Goal: Task Accomplishment & Management: Complete application form

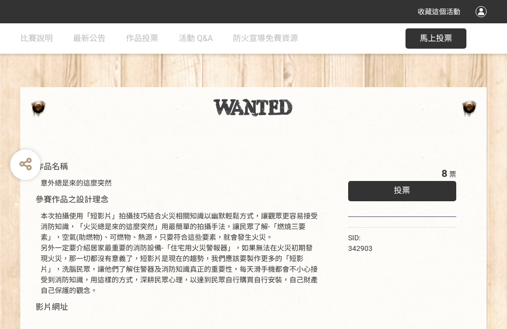
scroll to position [68, 0]
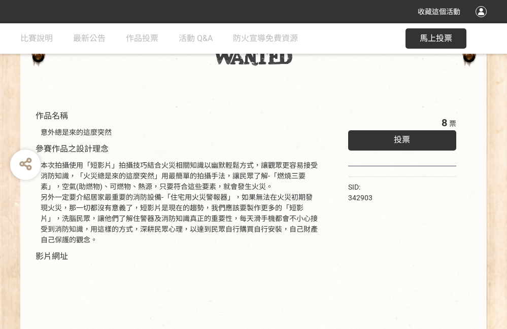
click at [384, 138] on div "投票" at bounding box center [402, 140] width 108 height 20
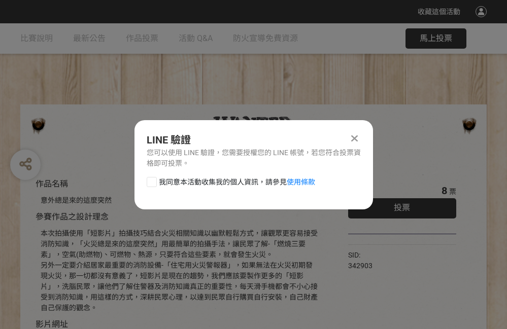
scroll to position [0, 0]
click at [159, 182] on span "我同意本活動收集我的個人資訊，請參見 使用條款" at bounding box center [237, 182] width 156 height 11
click at [154, 182] on input "我同意本活動收集我的個人資訊，請參見 使用條款" at bounding box center [150, 182] width 7 height 7
checkbox input "false"
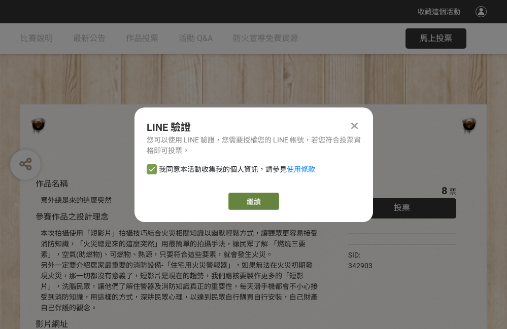
click at [232, 195] on link "繼續" at bounding box center [253, 201] width 51 height 17
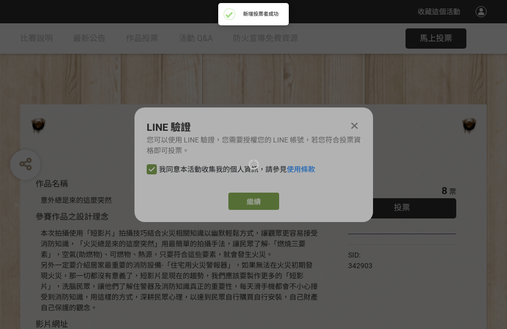
click at [269, 202] on div at bounding box center [253, 164] width 507 height 329
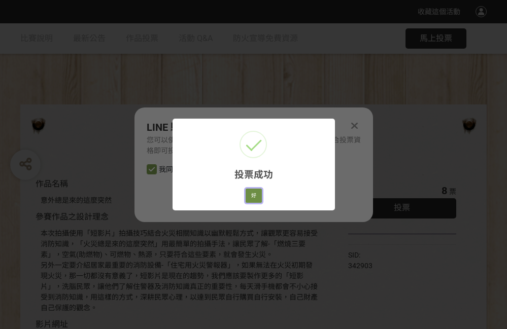
click at [251, 194] on button "好" at bounding box center [254, 196] width 16 height 14
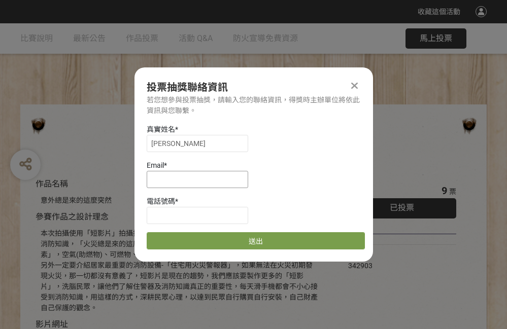
click at [199, 182] on input at bounding box center [197, 179] width 101 height 17
drag, startPoint x: 177, startPoint y: 144, endPoint x: 139, endPoint y: 139, distance: 38.9
click at [141, 140] on div "真實姓名 * [PERSON_NAME] * 電話號碼 * 送出" at bounding box center [253, 186] width 238 height 125
type input "[PERSON_NAME]"
click at [166, 182] on input at bounding box center [197, 179] width 101 height 17
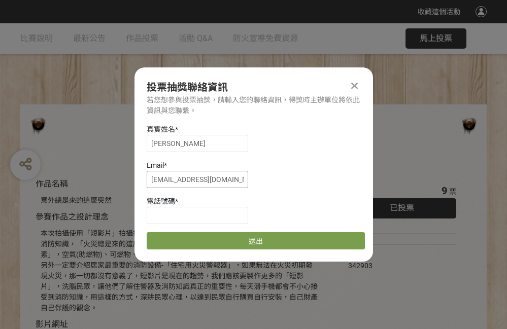
type input "[EMAIL_ADDRESS][DOMAIN_NAME]"
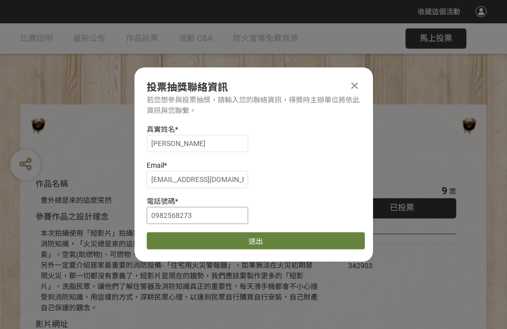
type input "0982568273"
click at [223, 249] on button "送出" at bounding box center [256, 240] width 218 height 17
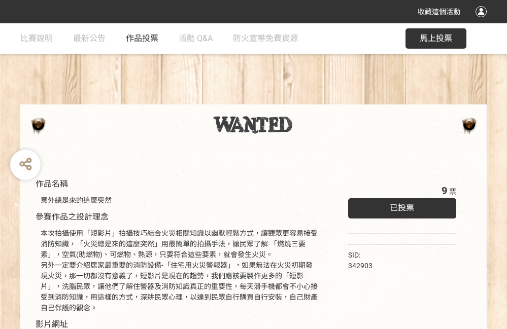
click at [148, 41] on span "作品投票" at bounding box center [142, 38] width 32 height 10
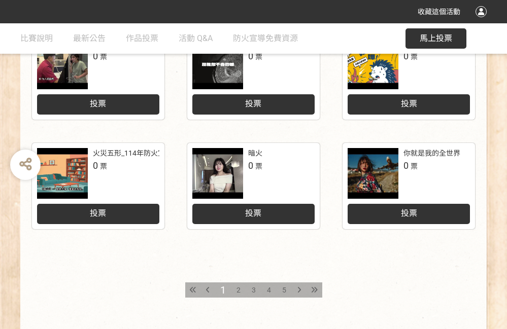
scroll to position [507, 0]
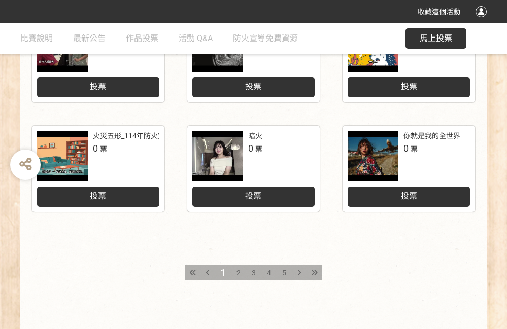
click at [232, 272] on div "2" at bounding box center [238, 272] width 15 height 15
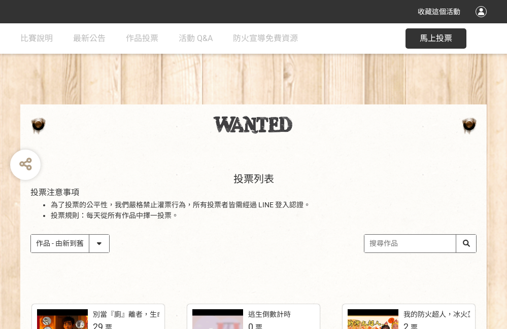
click at [105, 245] on select "作品 - 由新到舊 作品 - 由舊到新 票數 - 由多到少 票數 - 由少到多" at bounding box center [70, 244] width 78 height 18
select select "vote"
click at [31, 235] on select "作品 - 由新到舊 作品 - 由舊到新 票數 - 由多到少 票數 - 由少到多" at bounding box center [70, 244] width 78 height 18
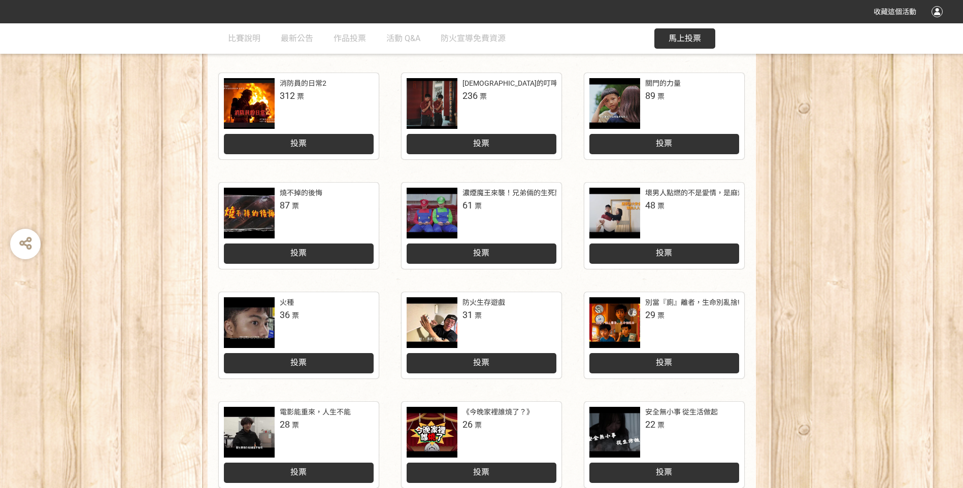
scroll to position [203, 0]
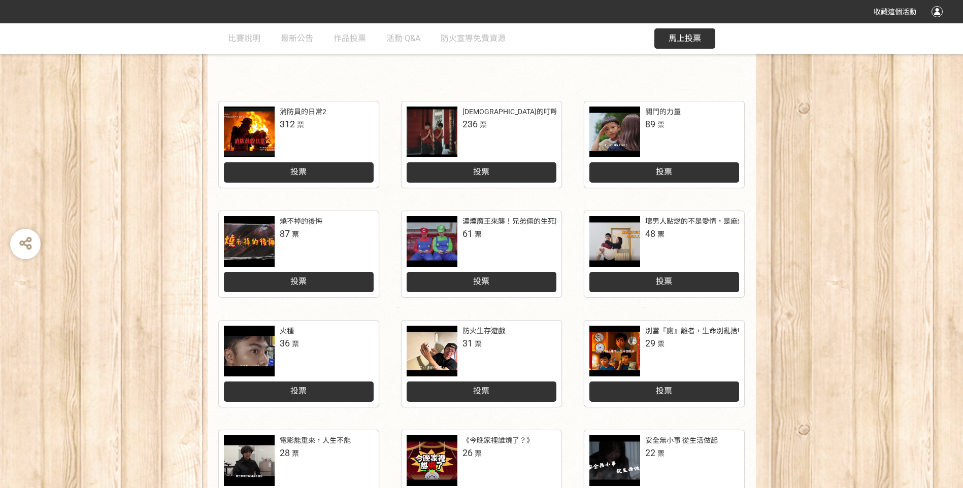
click at [296, 122] on span "312 票" at bounding box center [292, 124] width 24 height 14
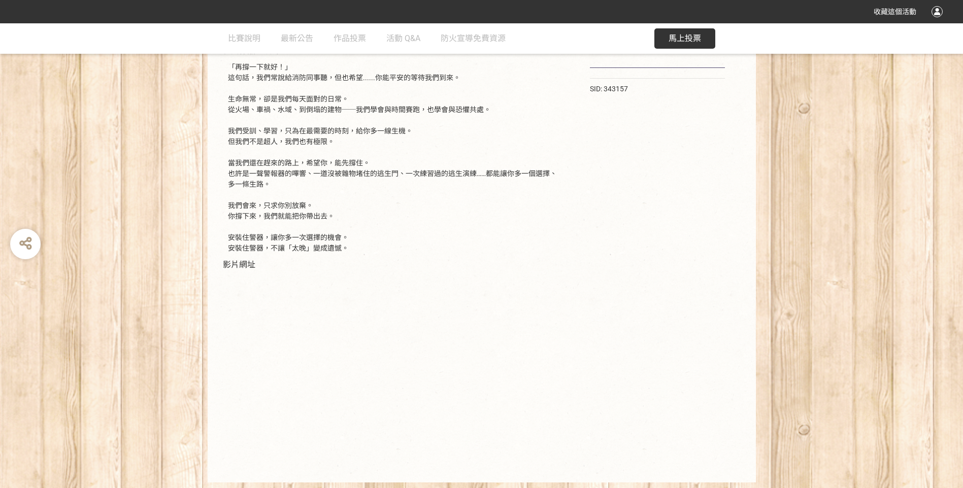
scroll to position [144, 0]
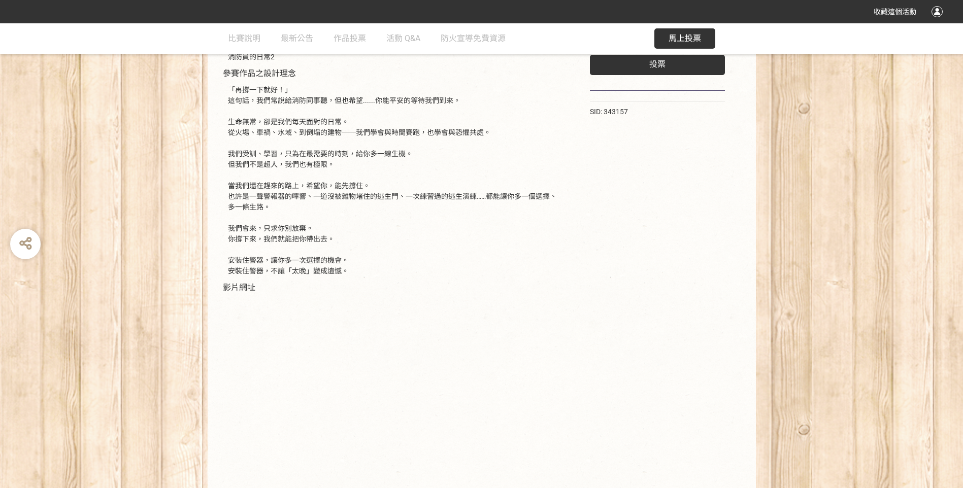
select select "vote"
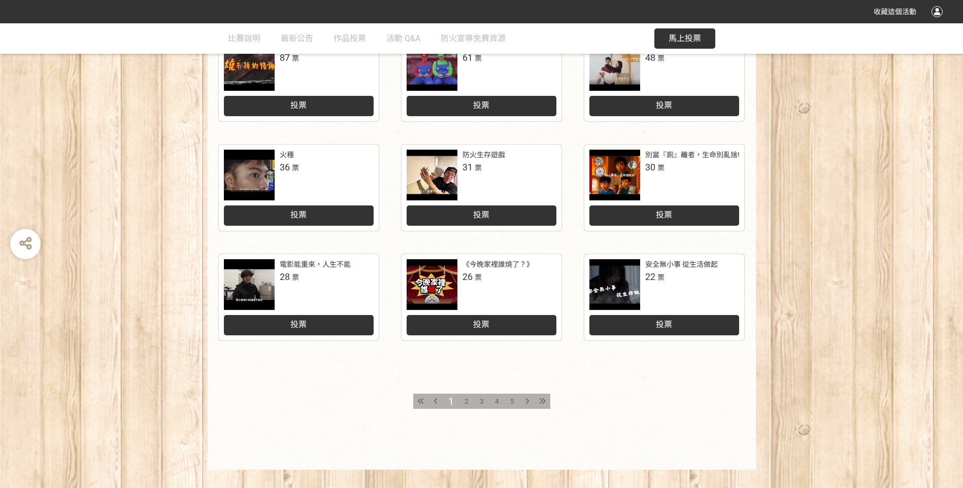
scroll to position [394, 0]
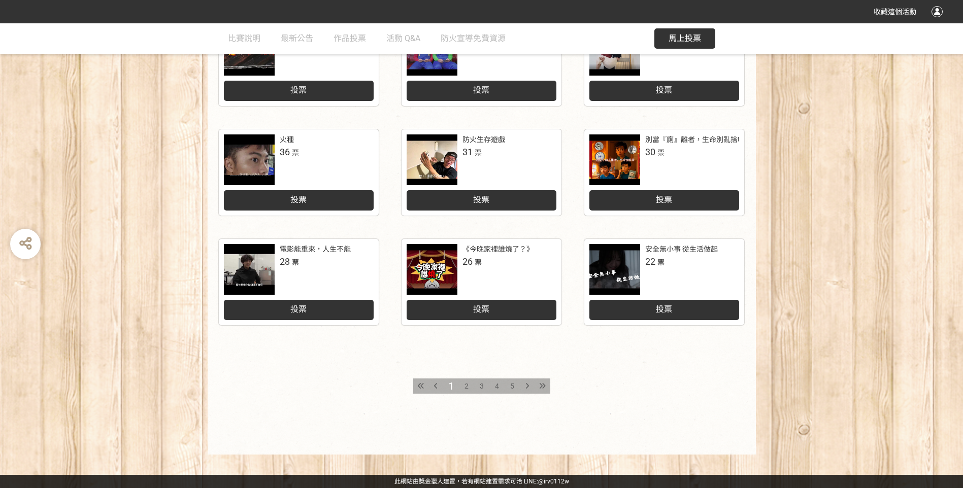
click at [461, 329] on div "2" at bounding box center [466, 386] width 15 height 15
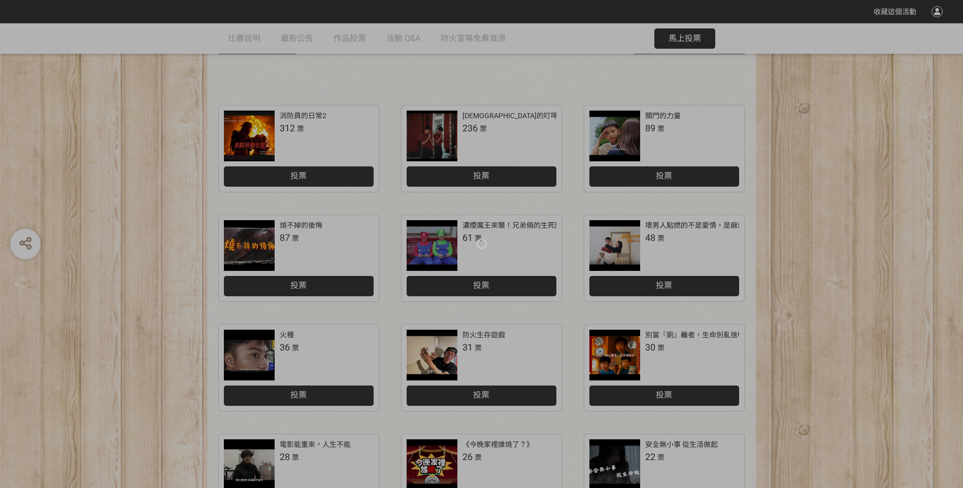
scroll to position [304, 0]
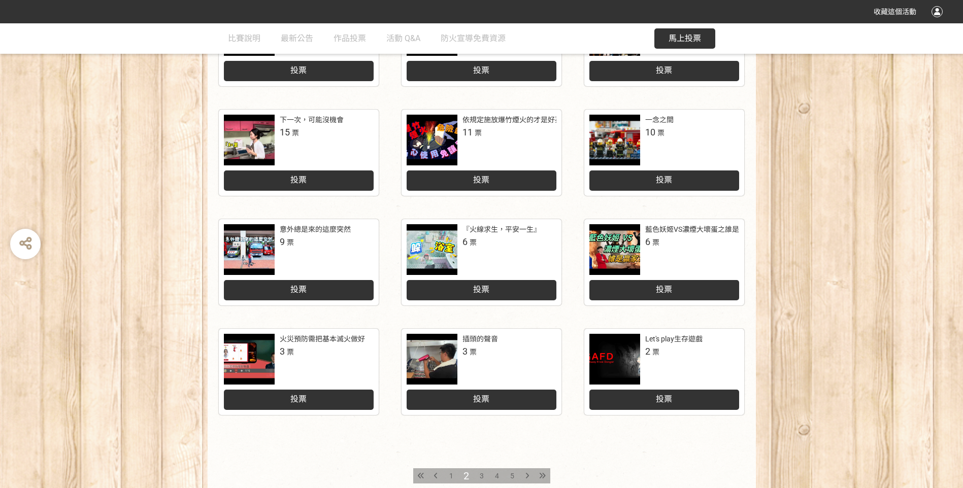
click at [331, 242] on div "意外總是來的這麼突然 9 票" at bounding box center [327, 236] width 94 height 24
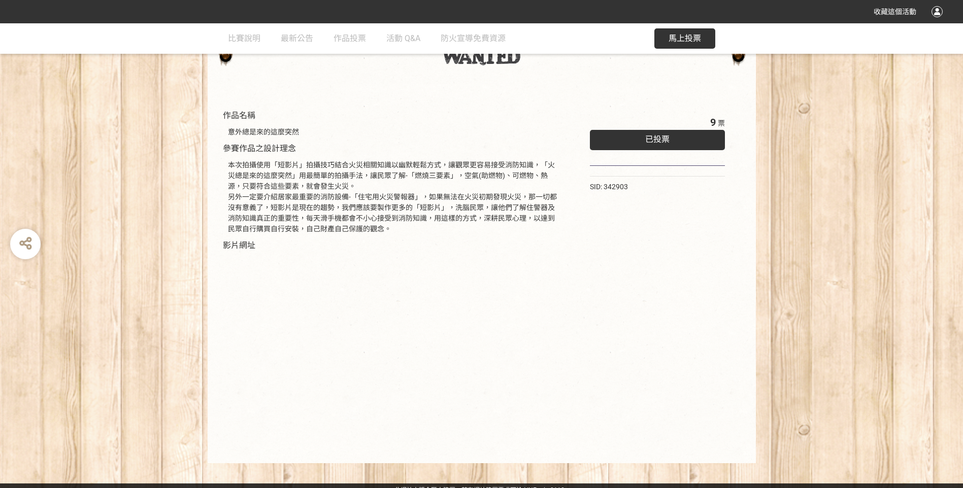
scroll to position [77, 0]
